Goal: Information Seeking & Learning: Compare options

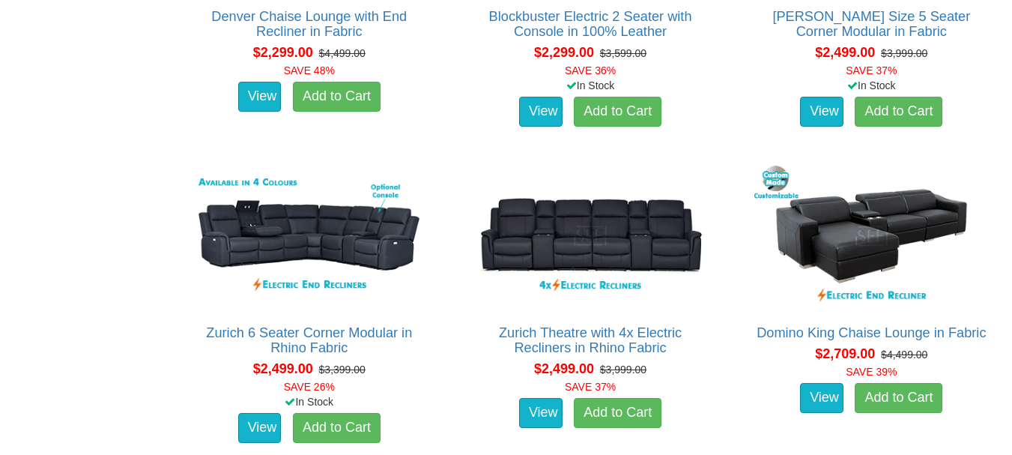
scroll to position [1783, 0]
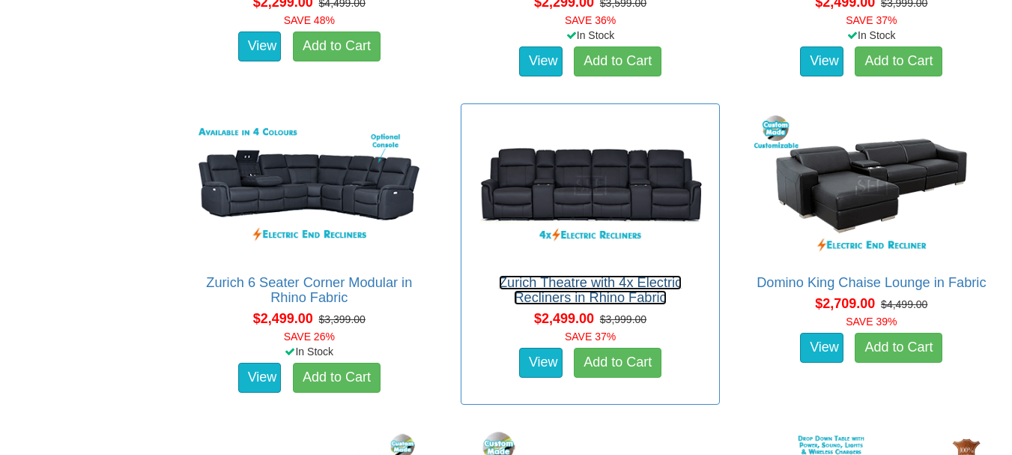
click at [560, 286] on link "Zurich Theatre with 4x Electric Recliners in Rhino Fabric" at bounding box center [590, 290] width 183 height 30
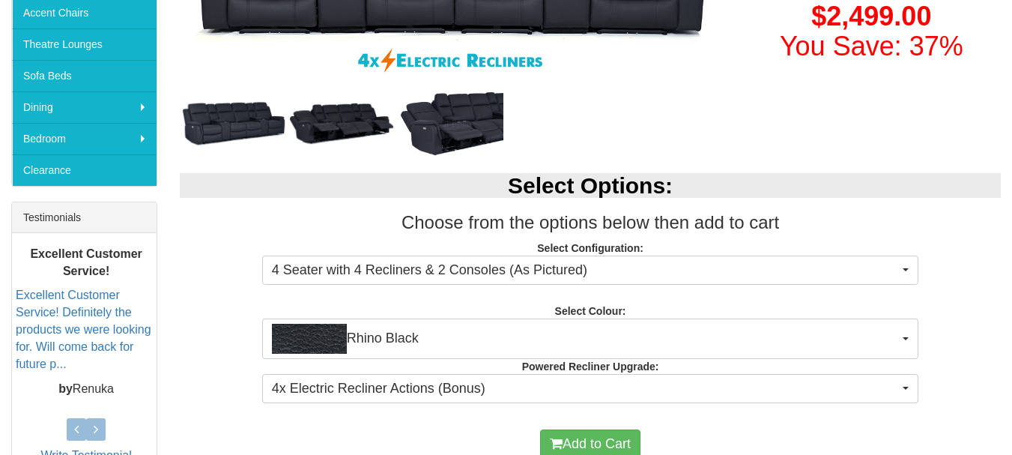
scroll to position [440, 0]
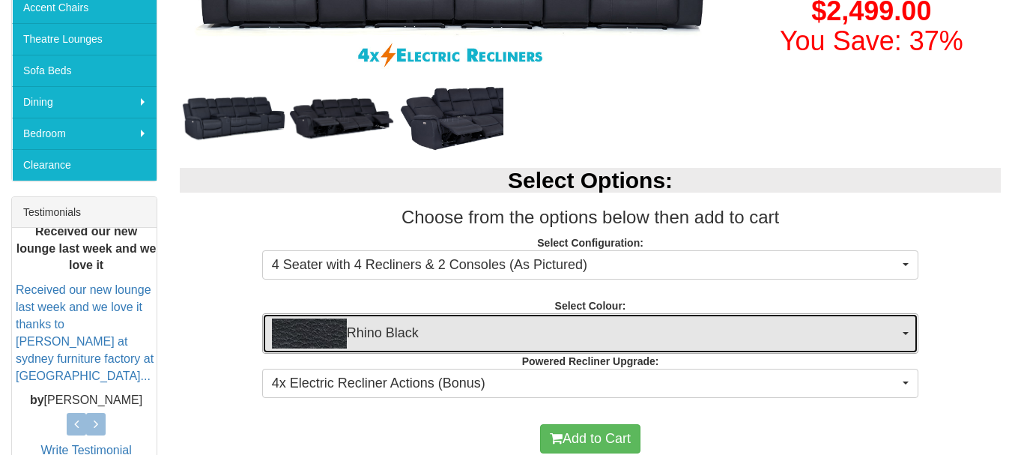
click at [756, 332] on span "Rhino Black" at bounding box center [586, 333] width 628 height 30
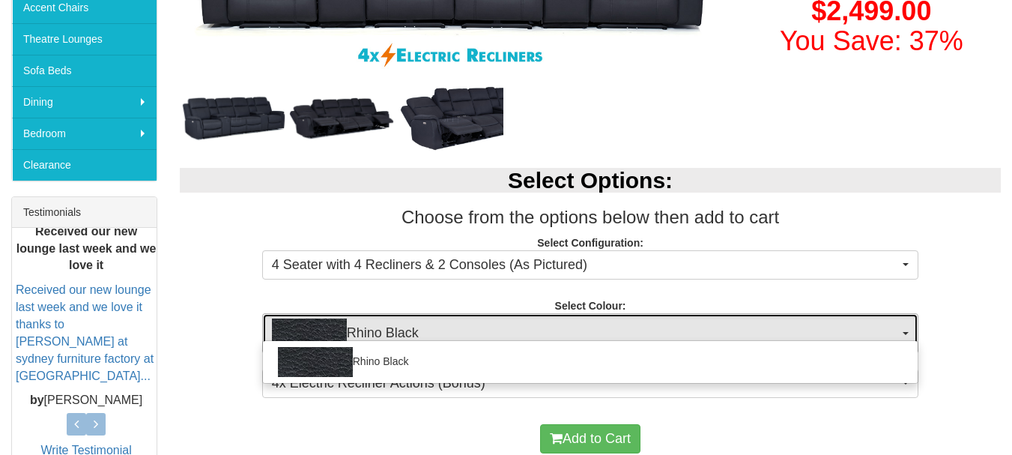
click at [756, 332] on span "Rhino Black" at bounding box center [586, 333] width 628 height 30
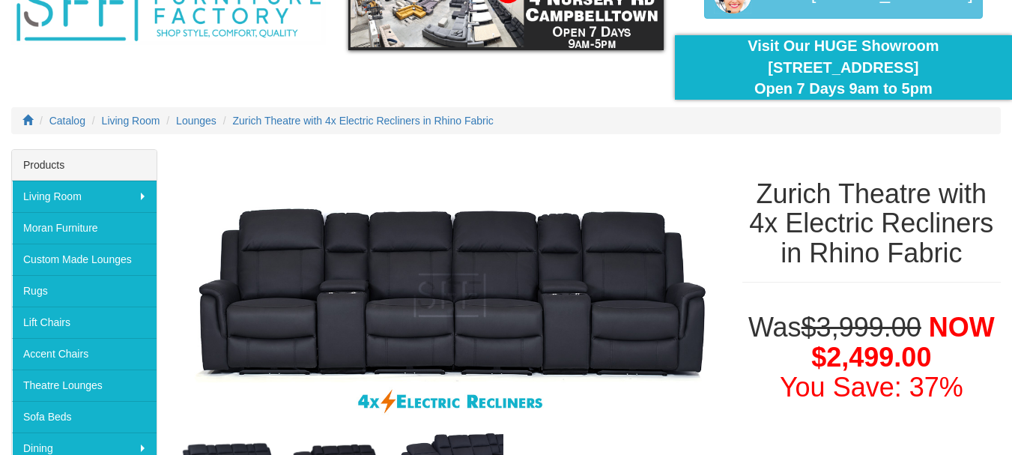
scroll to position [95, 0]
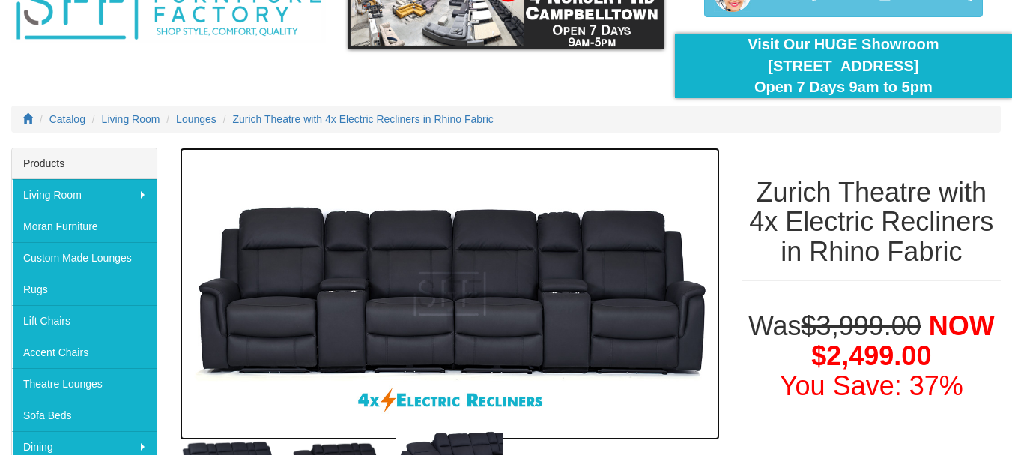
click at [684, 339] on img at bounding box center [450, 294] width 540 height 292
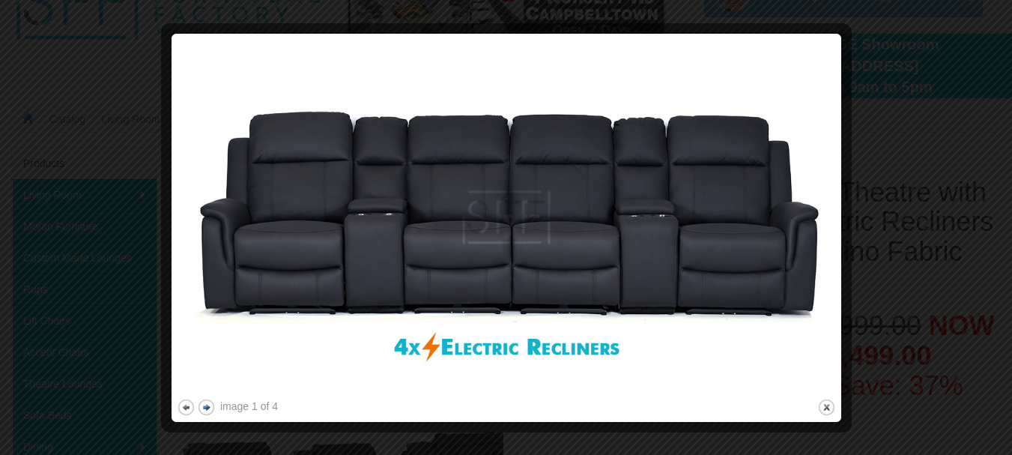
click at [208, 410] on button "next" at bounding box center [206, 407] width 19 height 19
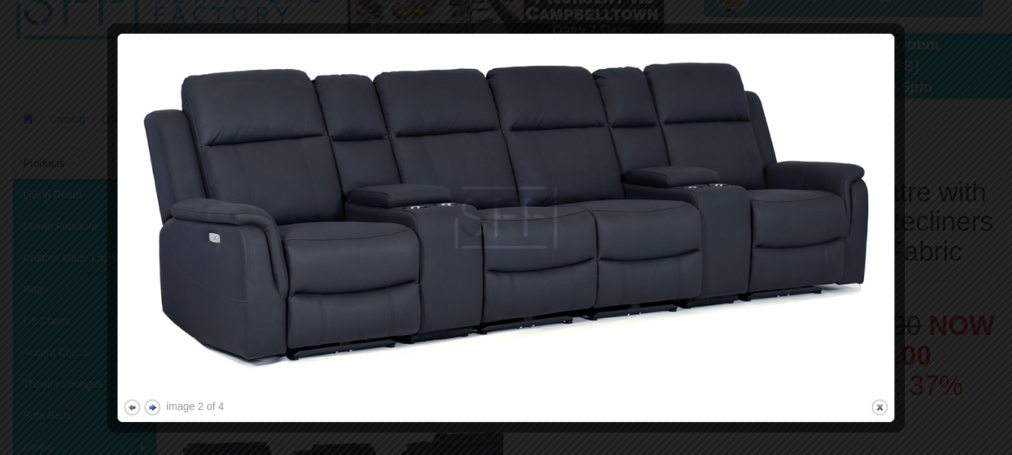
click at [208, 410] on div "image 2 of 4" at bounding box center [195, 406] width 58 height 15
click at [880, 400] on button "close" at bounding box center [880, 407] width 19 height 19
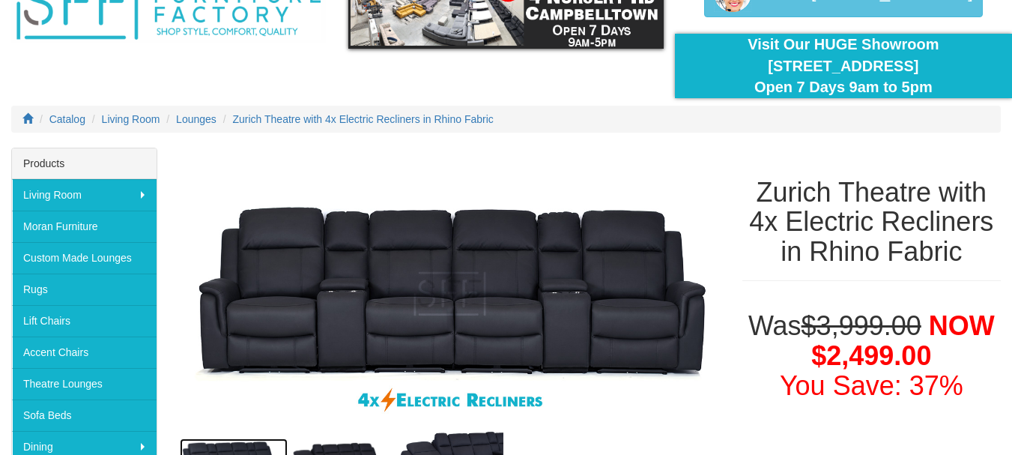
scroll to position [129, 0]
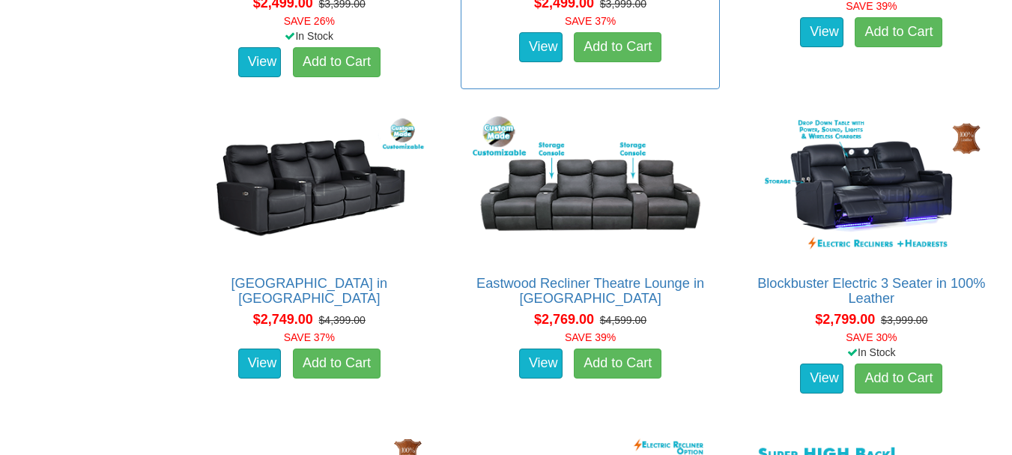
scroll to position [2098, 0]
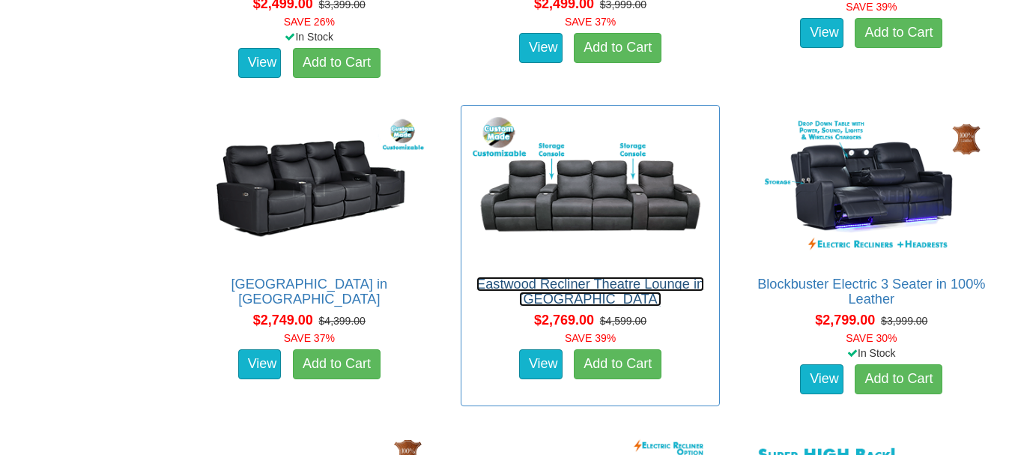
click at [587, 290] on link "Eastwood Recliner Theatre Lounge in [GEOGRAPHIC_DATA]" at bounding box center [591, 292] width 228 height 30
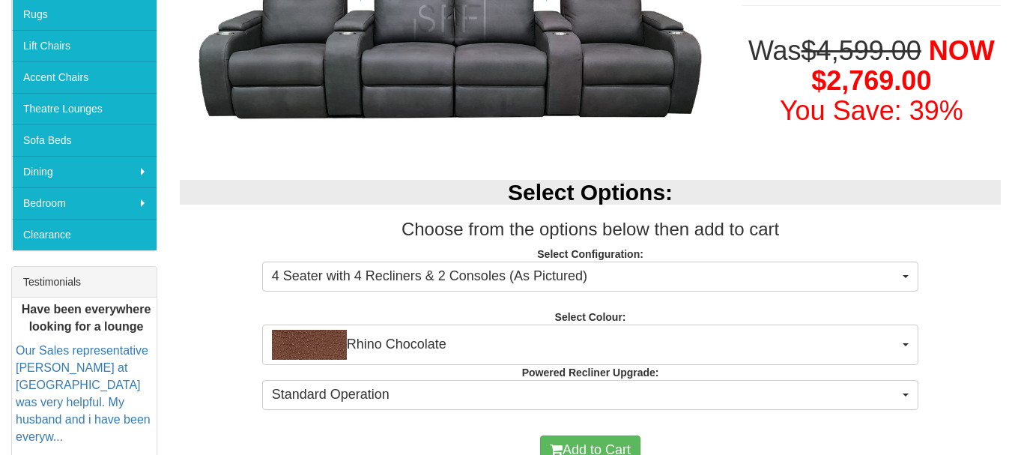
scroll to position [425, 0]
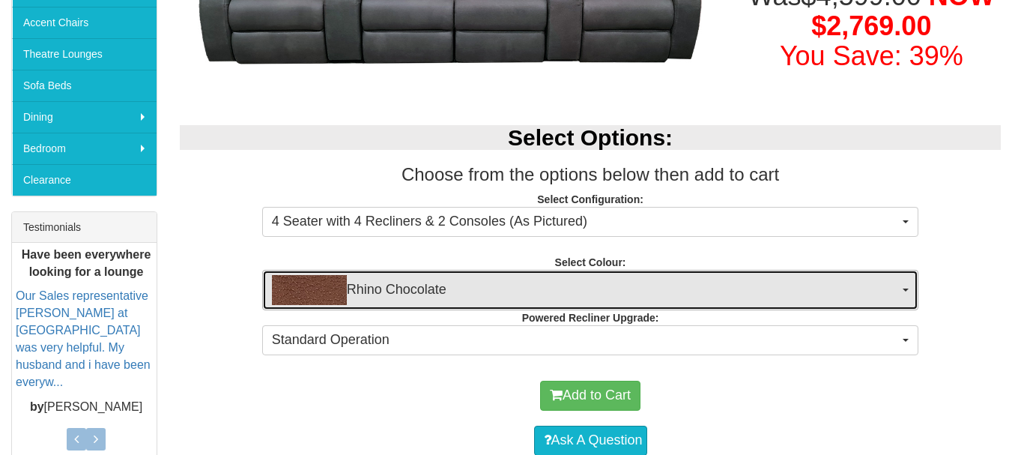
click at [587, 290] on span "Rhino Chocolate" at bounding box center [586, 290] width 628 height 30
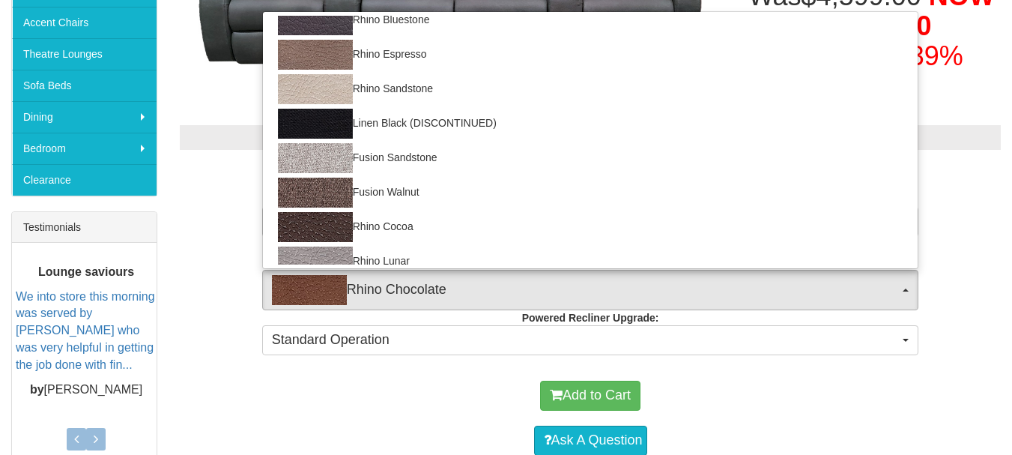
scroll to position [0, 0]
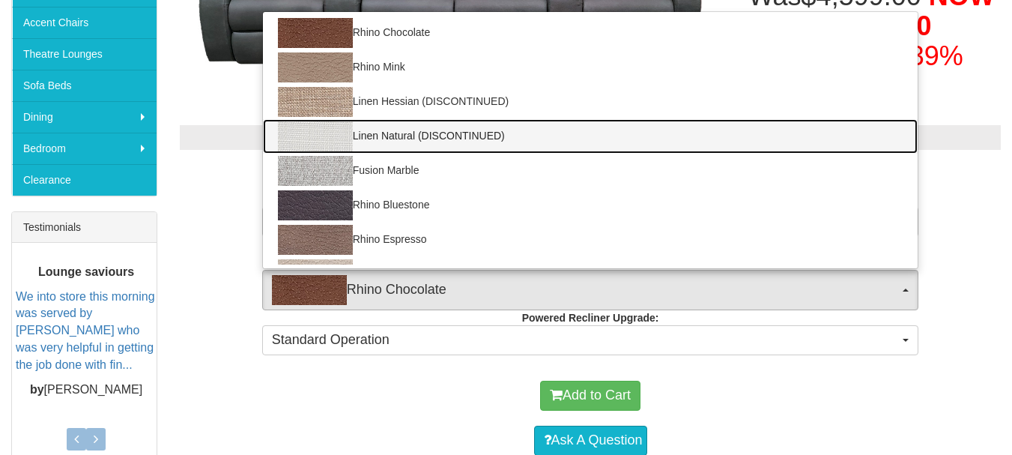
click at [608, 152] on link "Linen Natural (DISCONTINUED)" at bounding box center [591, 136] width 656 height 34
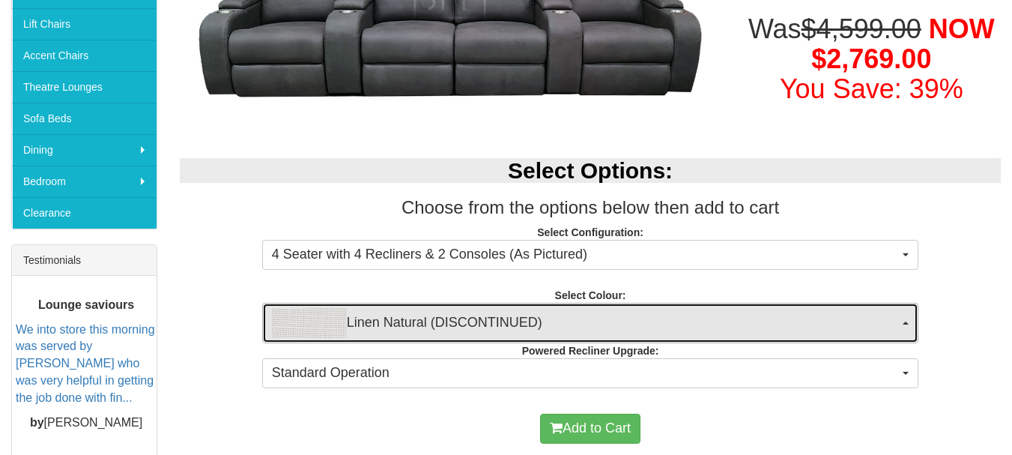
scroll to position [395, 0]
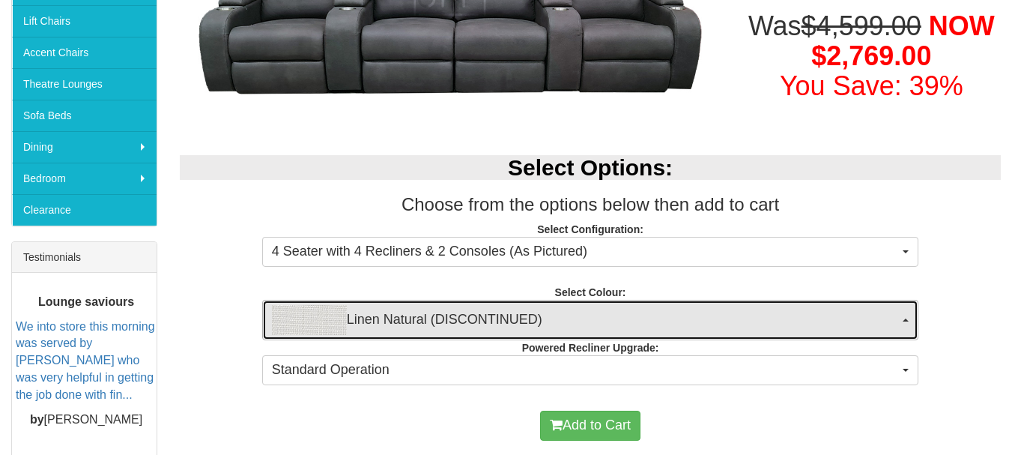
click at [593, 324] on span "Linen Natural (DISCONTINUED)" at bounding box center [586, 320] width 628 height 30
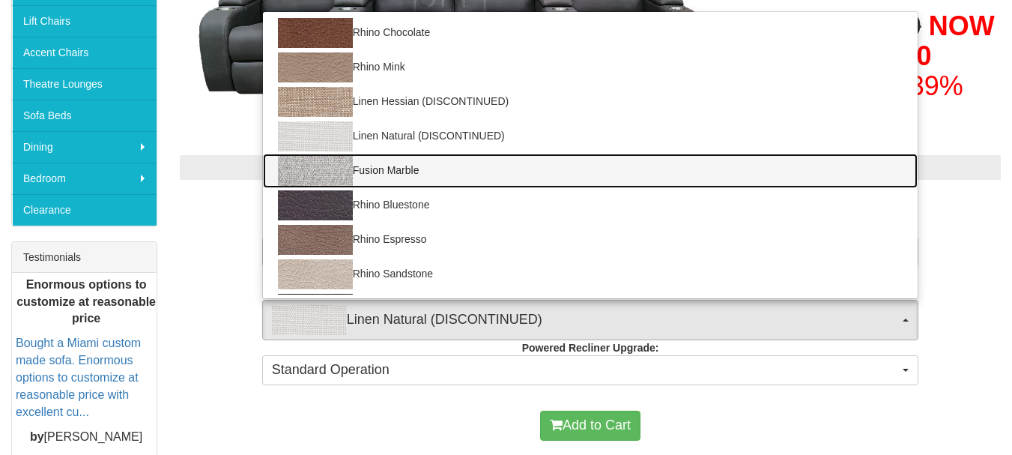
click at [606, 172] on link "Fusion Marble" at bounding box center [591, 171] width 656 height 34
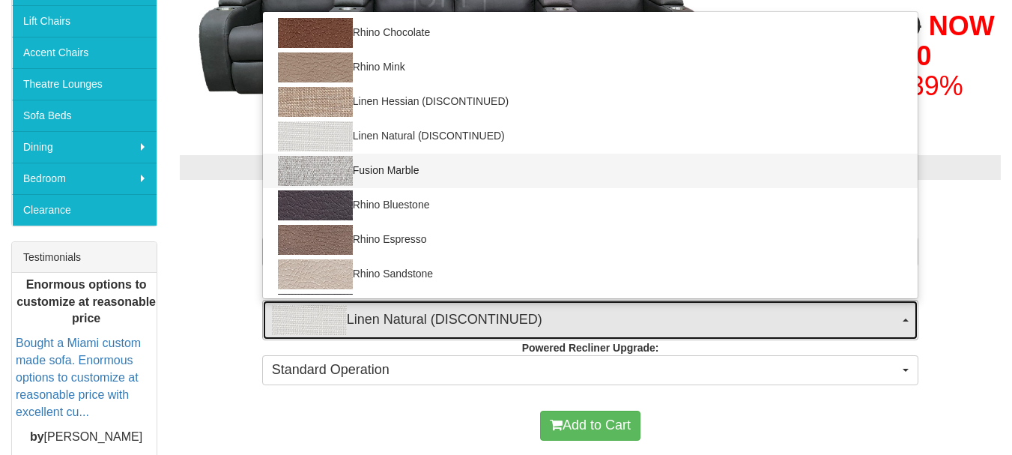
select select "1420"
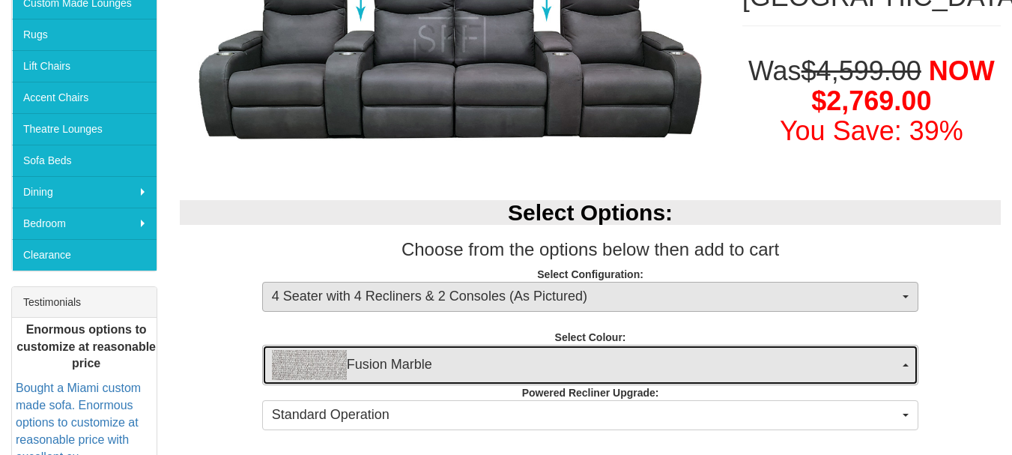
scroll to position [345, 0]
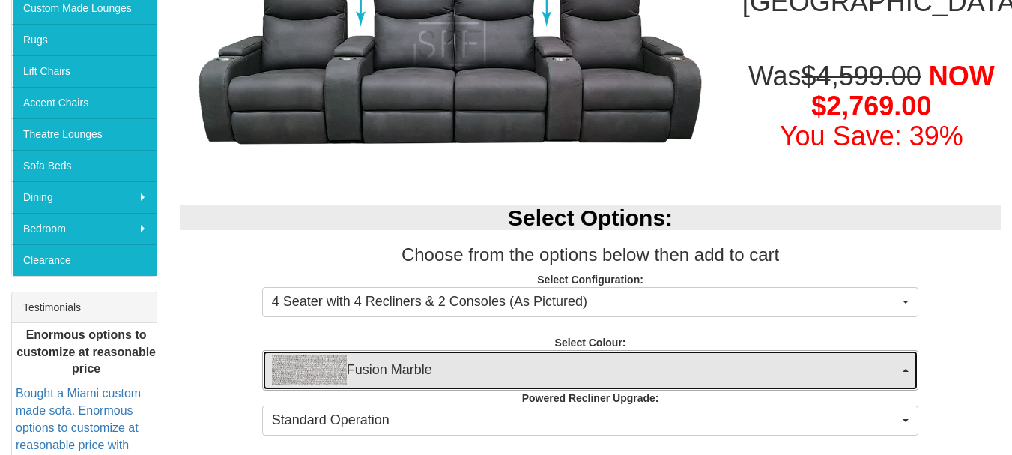
click at [582, 370] on span "Fusion Marble" at bounding box center [586, 370] width 628 height 30
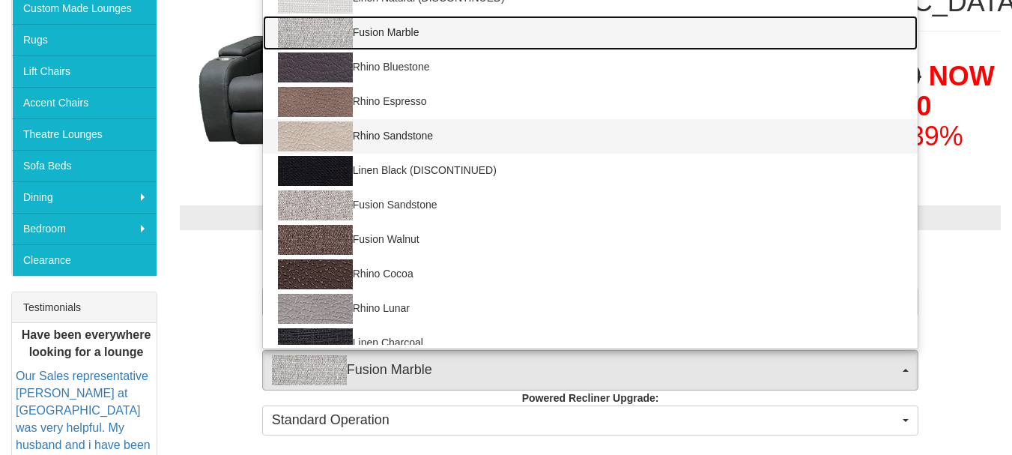
scroll to position [0, 0]
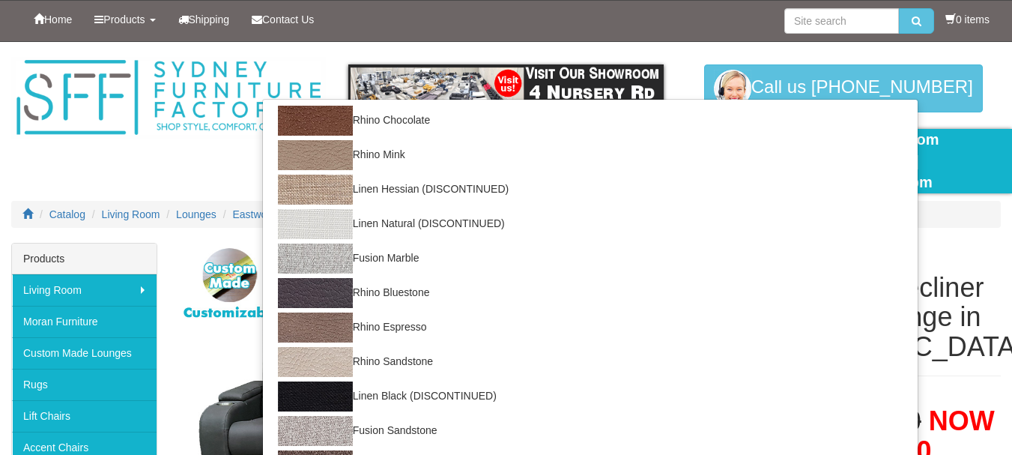
click at [212, 155] on div at bounding box center [506, 142] width 1012 height 201
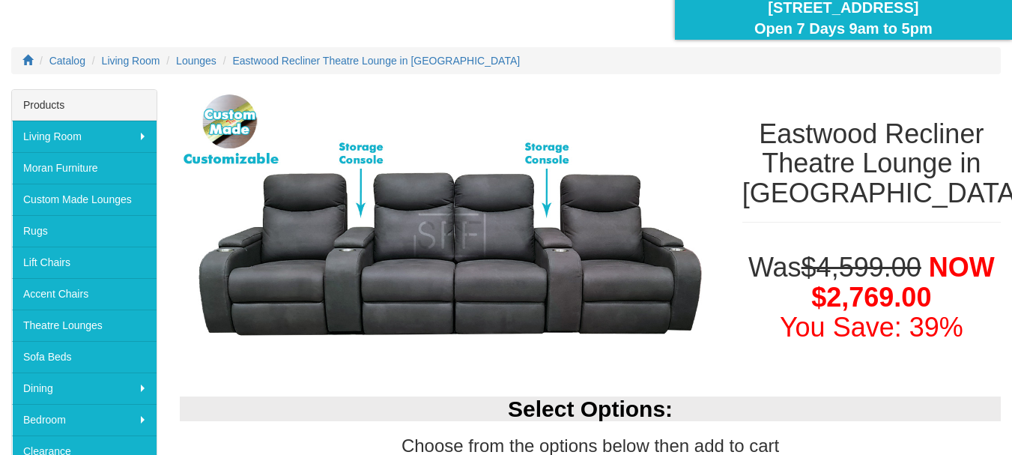
scroll to position [150, 0]
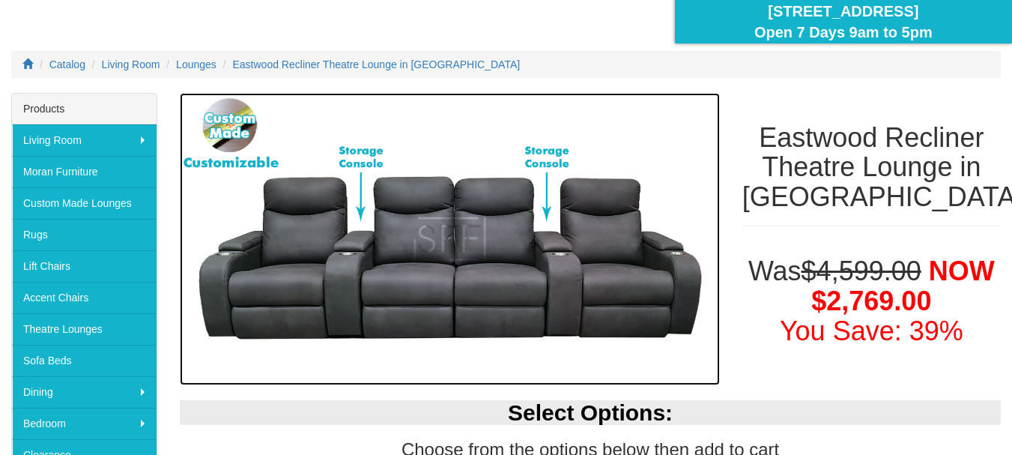
click at [433, 247] on img at bounding box center [450, 239] width 540 height 292
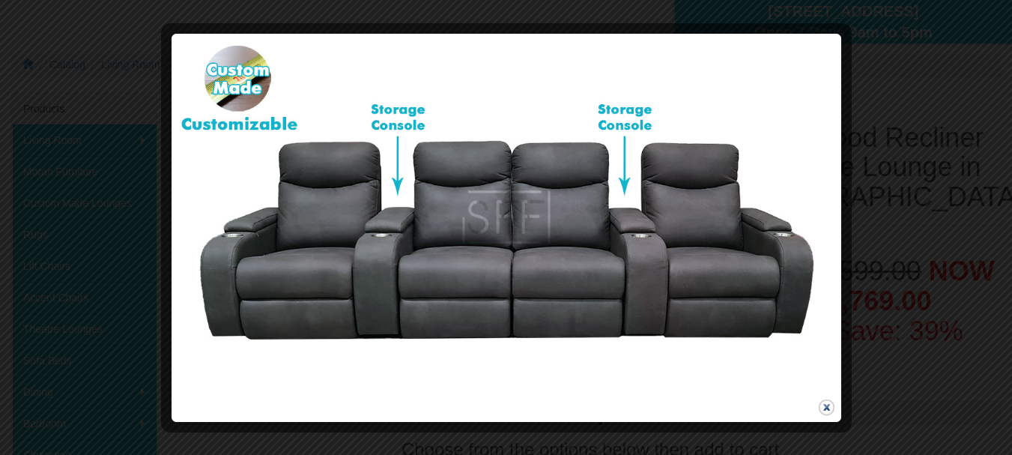
click at [824, 405] on button "close" at bounding box center [827, 407] width 19 height 19
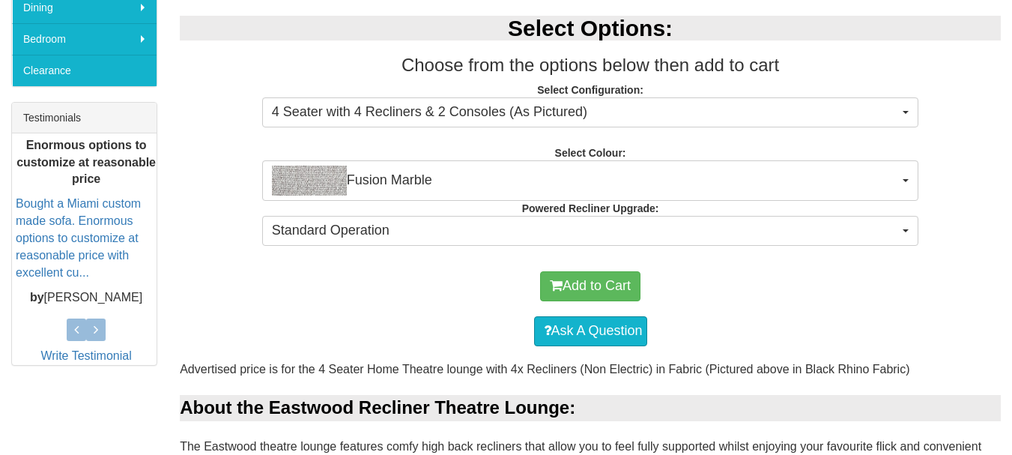
scroll to position [545, 0]
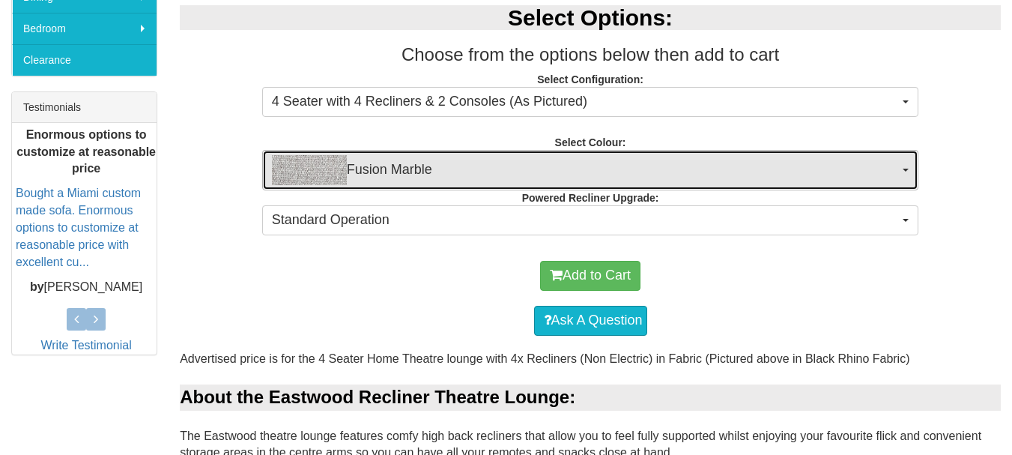
click at [668, 154] on button "Fusion Marble" at bounding box center [590, 170] width 657 height 40
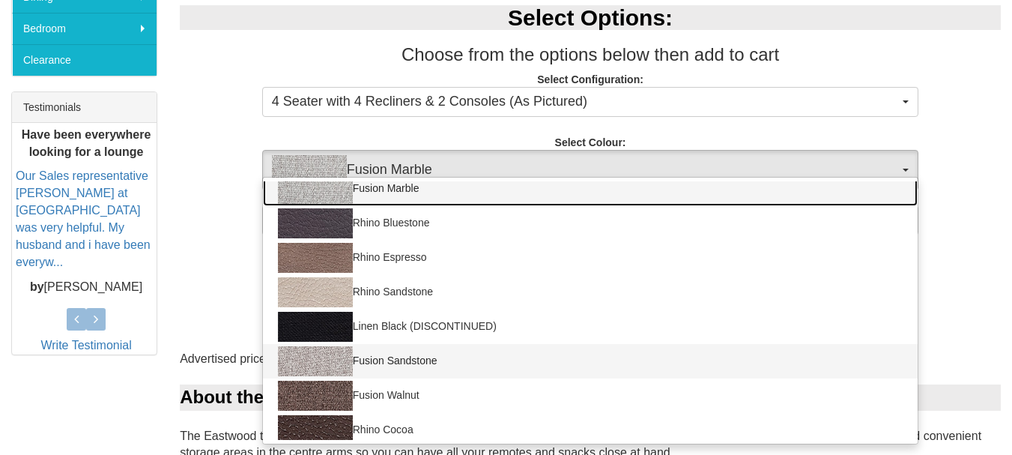
scroll to position [327, 0]
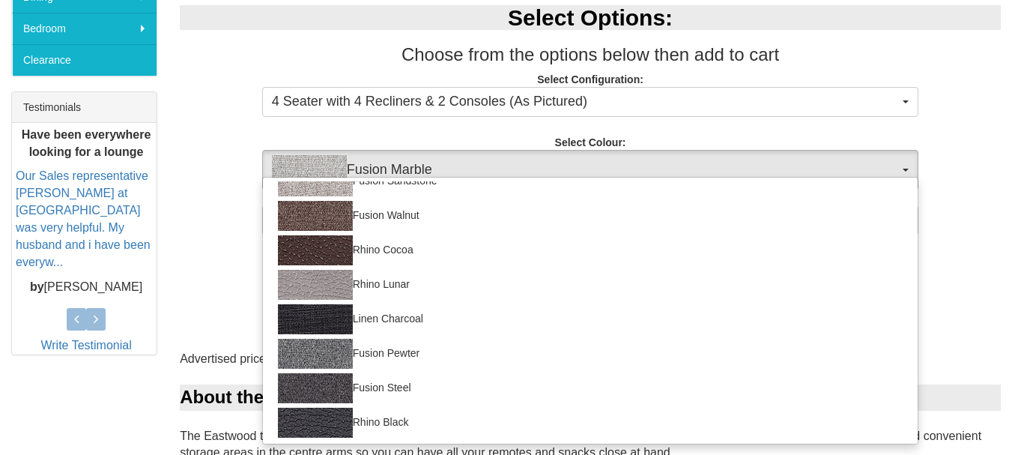
click at [925, 123] on div "Select Options: Choose from the options below then add to cart Select Configura…" at bounding box center [591, 118] width 844 height 256
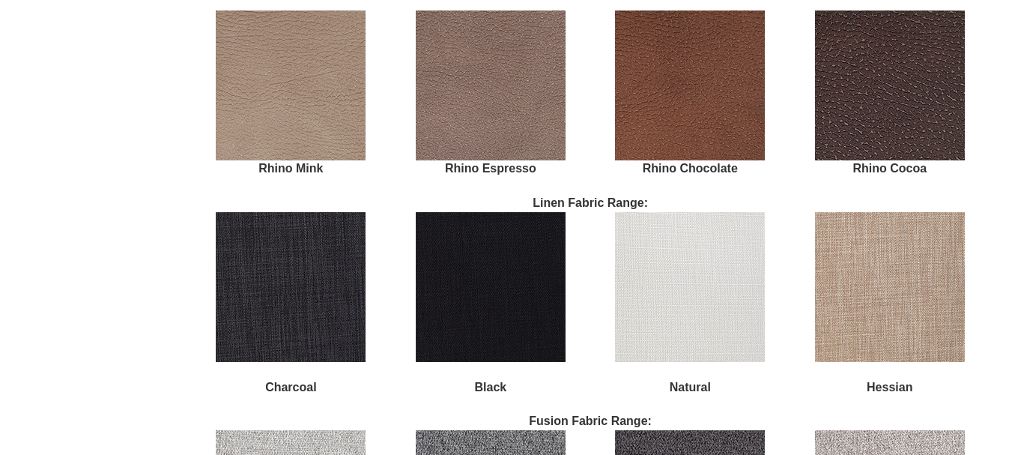
scroll to position [2733, 0]
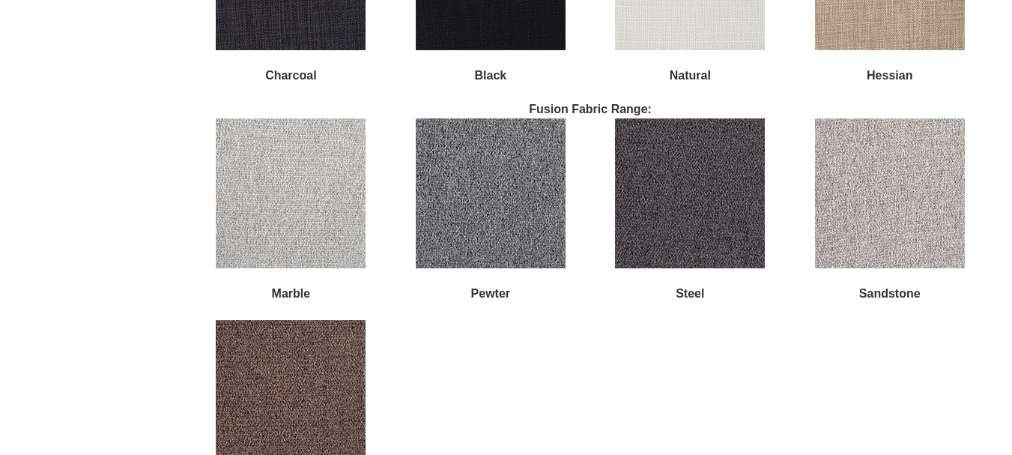
click at [321, 207] on img at bounding box center [291, 193] width 150 height 150
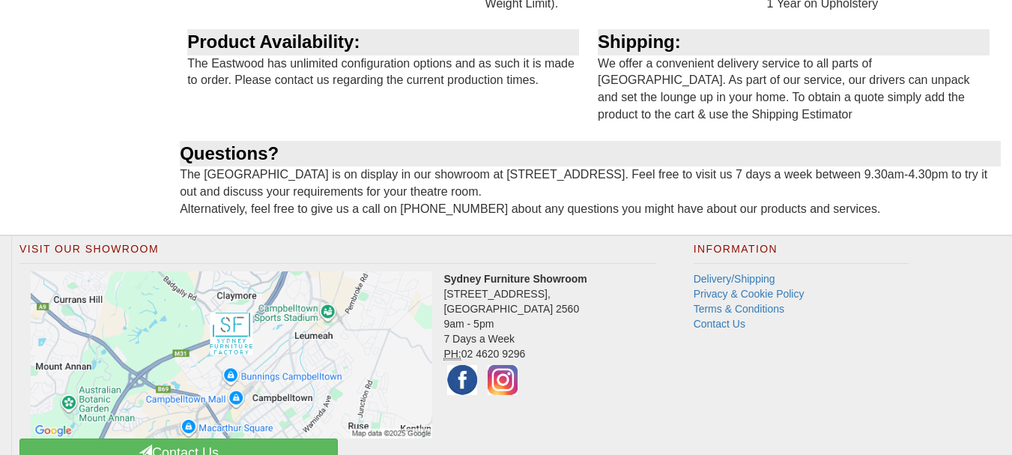
scroll to position [3446, 0]
